Goal: Obtain resource: Download file/media

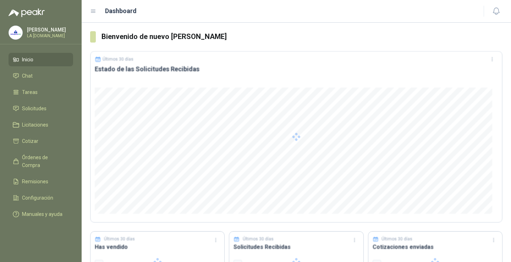
click at [275, 179] on div at bounding box center [296, 137] width 412 height 172
click at [53, 77] on li "Chat 1" at bounding box center [41, 76] width 56 height 8
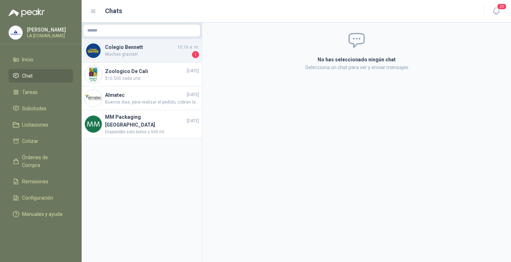
click at [145, 48] on h4 "Colegio Bennett" at bounding box center [140, 47] width 71 height 8
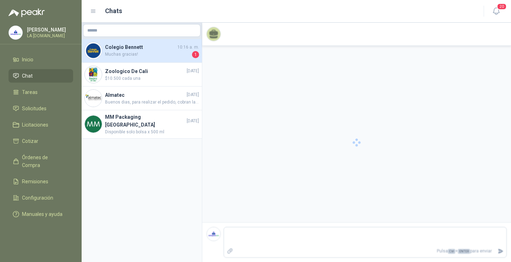
scroll to position [31, 0]
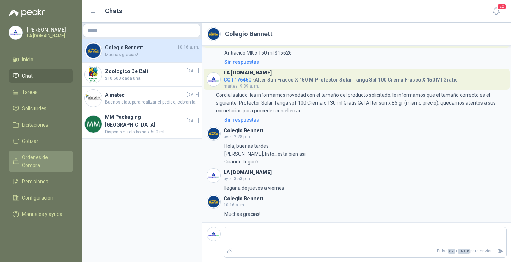
click at [38, 157] on span "Órdenes de Compra" at bounding box center [44, 162] width 44 height 16
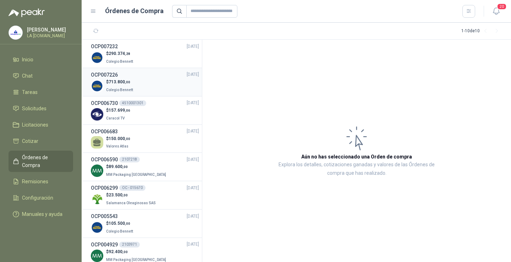
click at [135, 86] on div "$ 713.800 ,00 Colegio [PERSON_NAME]" at bounding box center [145, 86] width 108 height 15
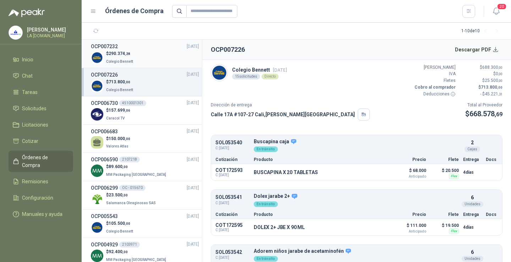
click at [150, 57] on div "$ 290.374 ,28 Colegio [PERSON_NAME]" at bounding box center [145, 57] width 108 height 15
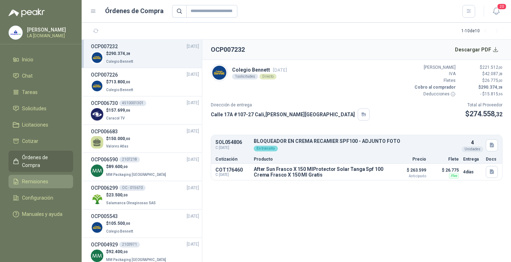
click at [47, 178] on span "Remisiones" at bounding box center [35, 182] width 26 height 8
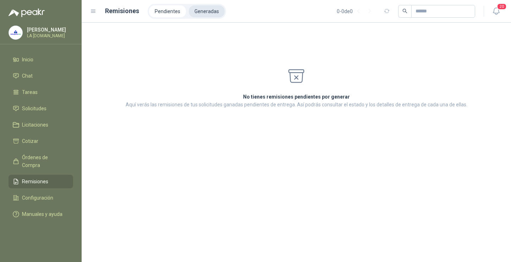
click at [203, 15] on li "Generadas" at bounding box center [207, 11] width 36 height 12
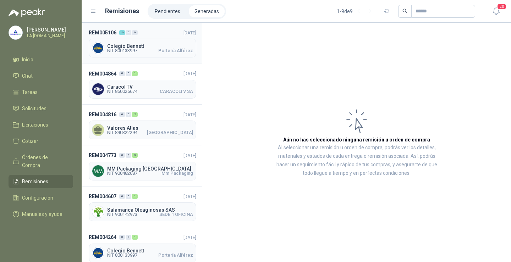
click at [139, 50] on span "NIT 800133997 Portería [PERSON_NAME]" at bounding box center [150, 51] width 86 height 4
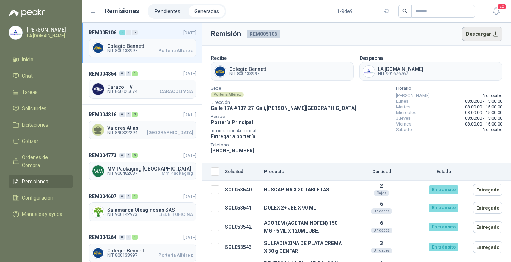
click at [473, 36] on button "Descargar" at bounding box center [482, 34] width 41 height 14
drag, startPoint x: 220, startPoint y: 150, endPoint x: 257, endPoint y: 149, distance: 36.6
click at [256, 150] on div "Teléfono [PHONE_NUMBER]" at bounding box center [283, 148] width 145 height 11
copy span "3001398688"
